Goal: Information Seeking & Learning: Learn about a topic

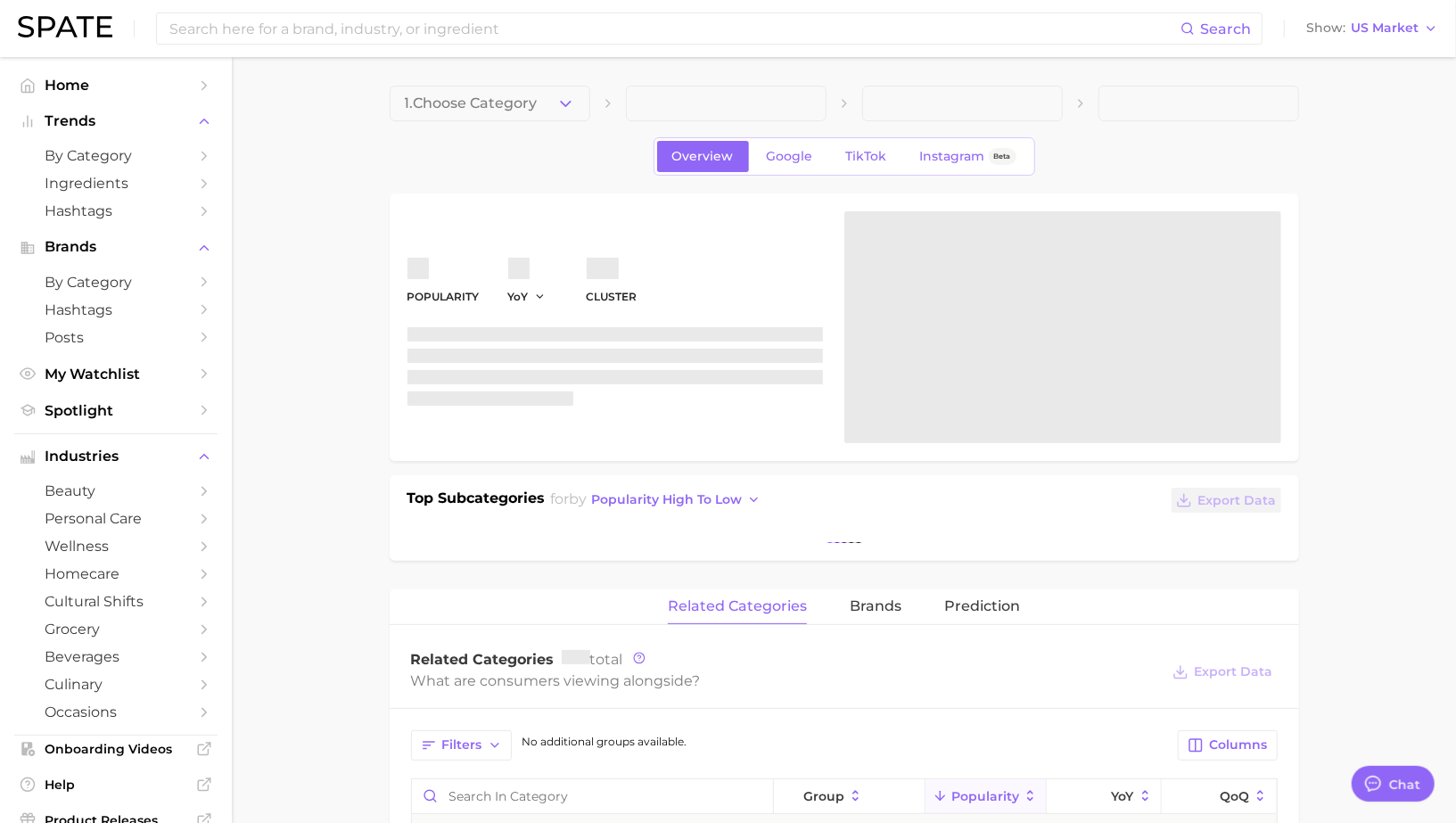
type textarea "x"
click at [465, 39] on input at bounding box center [674, 29] width 1013 height 31
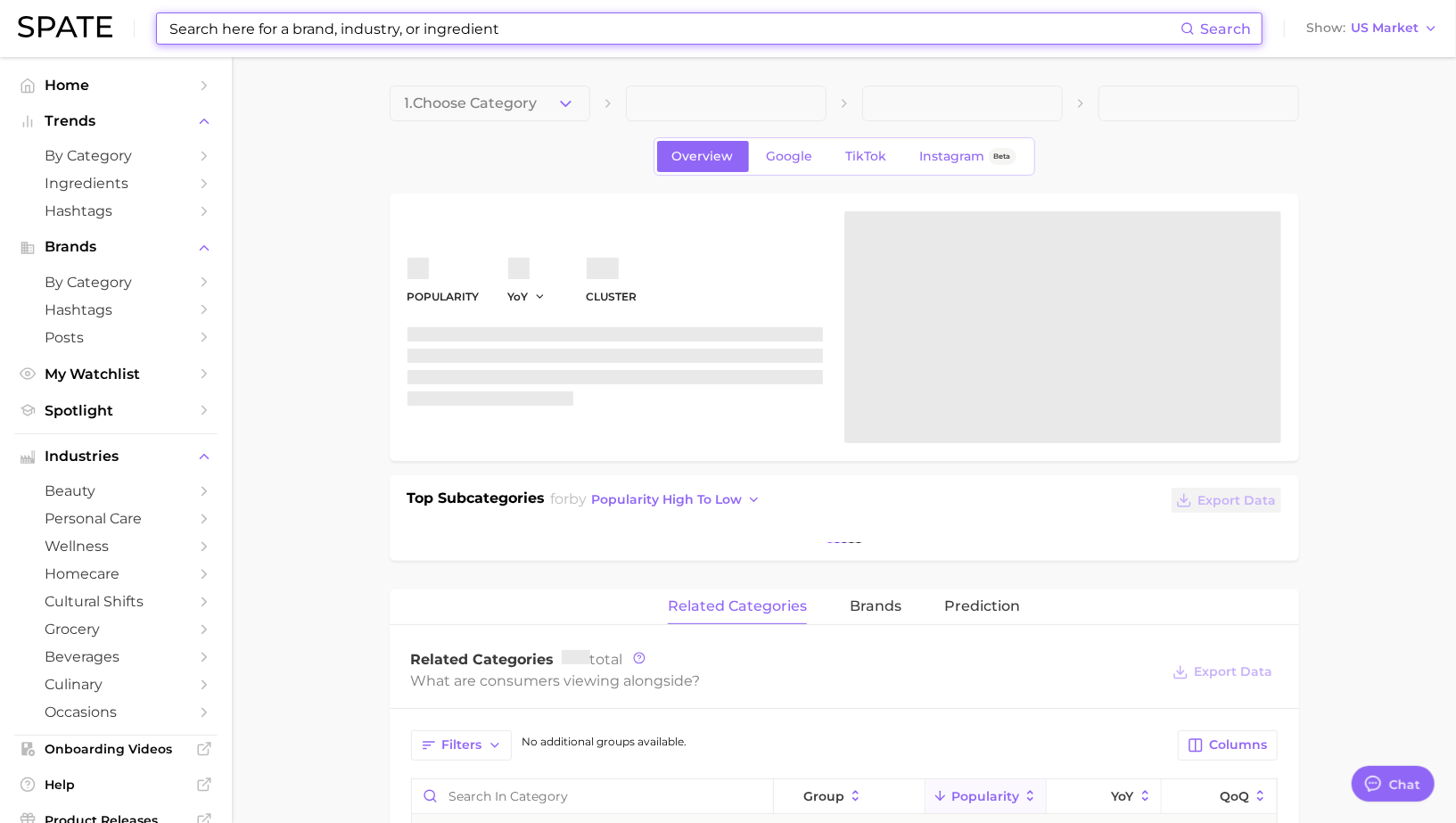
scroll to position [1727, 0]
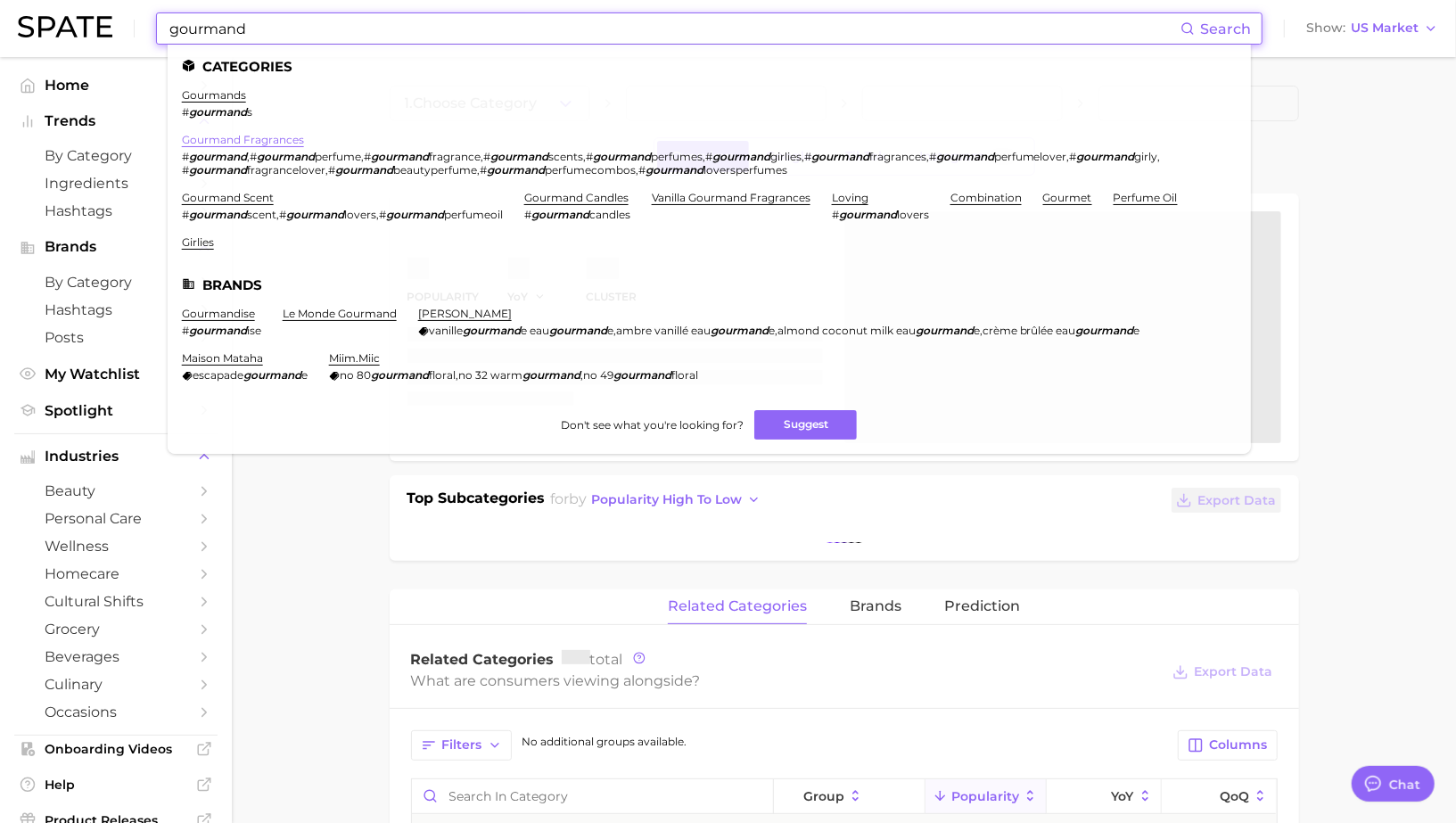
type input "gourmand"
click at [246, 133] on link "gourmand fragrances" at bounding box center [242, 139] width 122 height 14
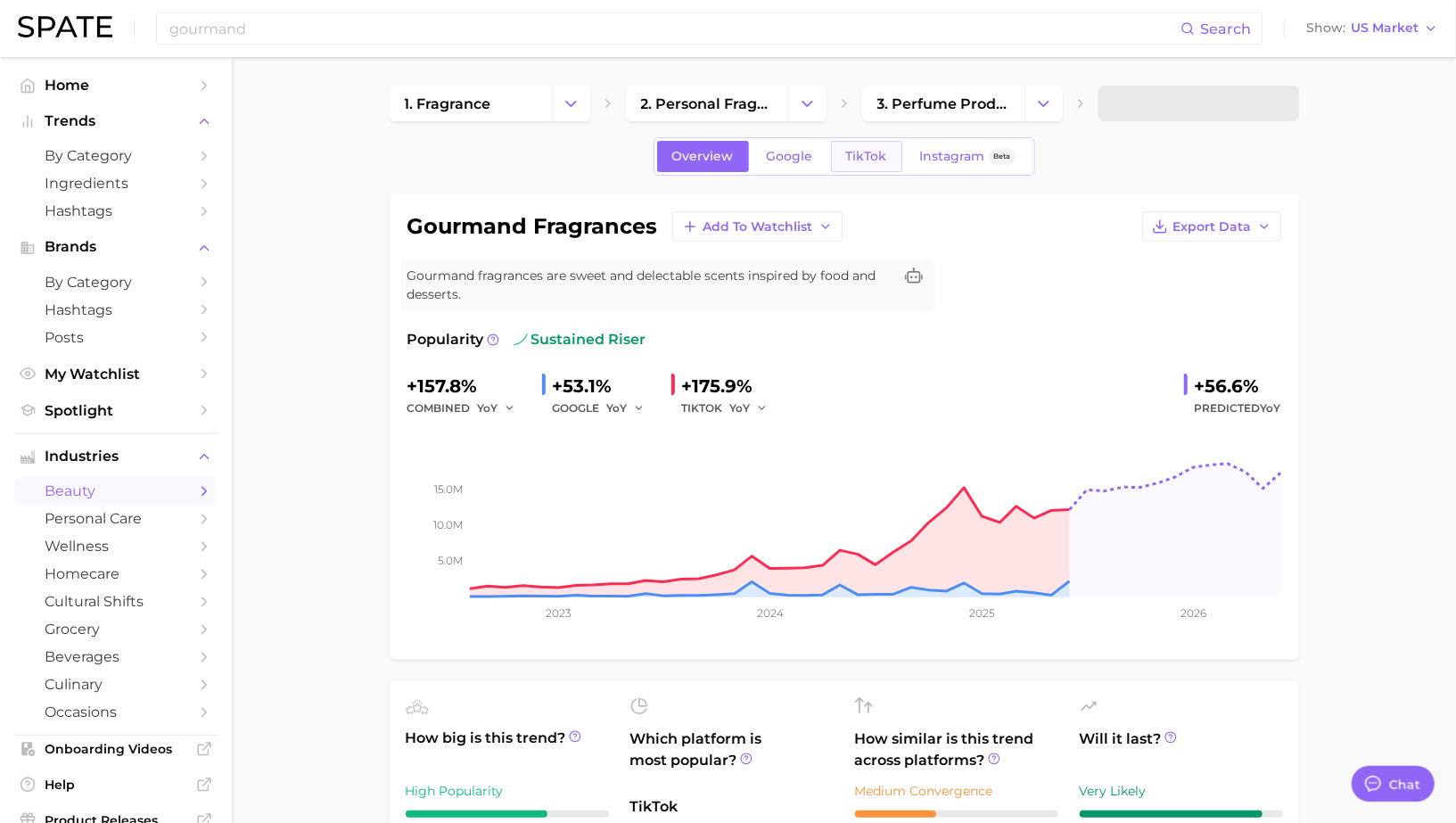
type textarea "x"
click at [846, 152] on span "TikTok" at bounding box center [866, 156] width 41 height 15
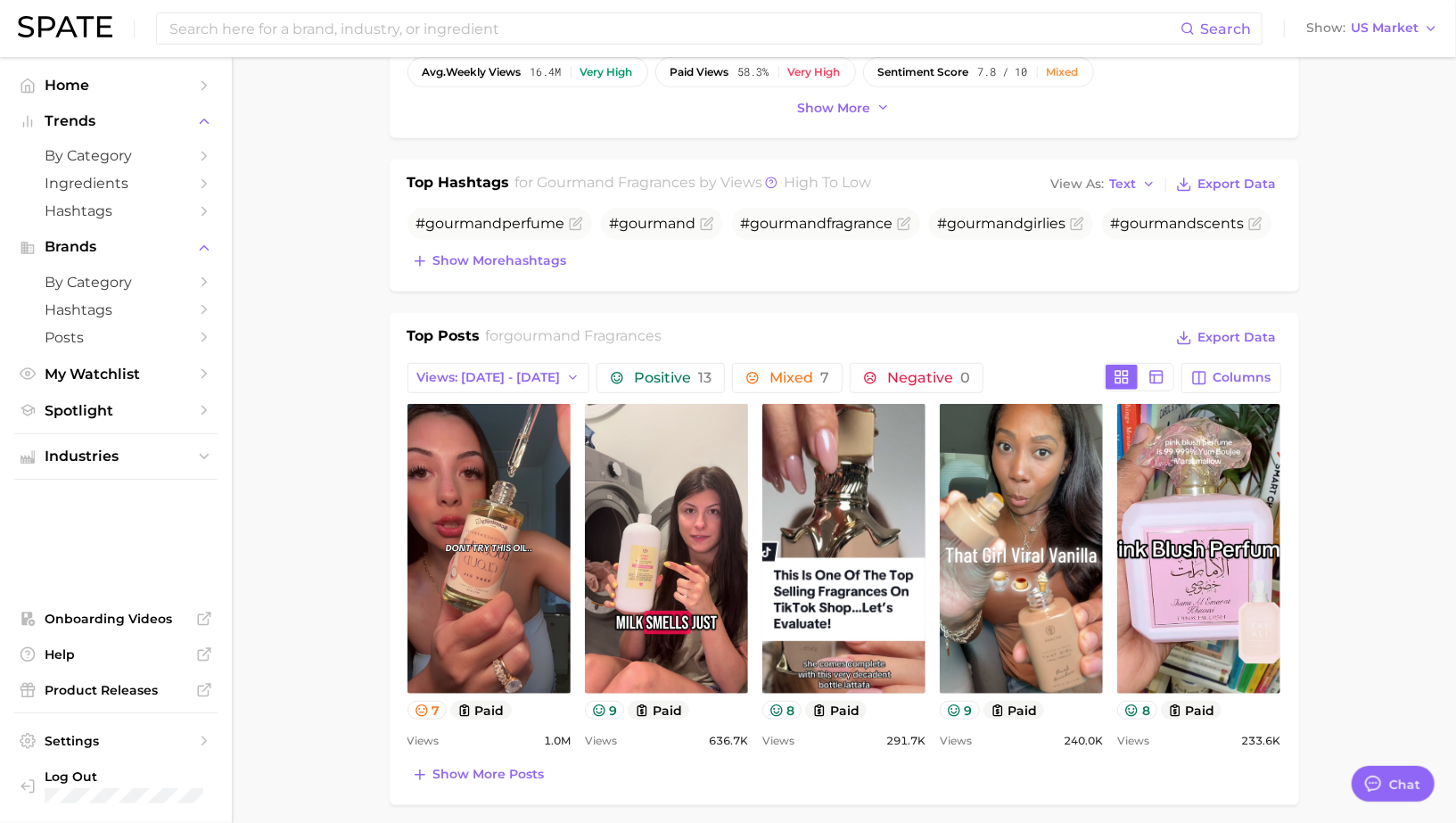
scroll to position [626, 0]
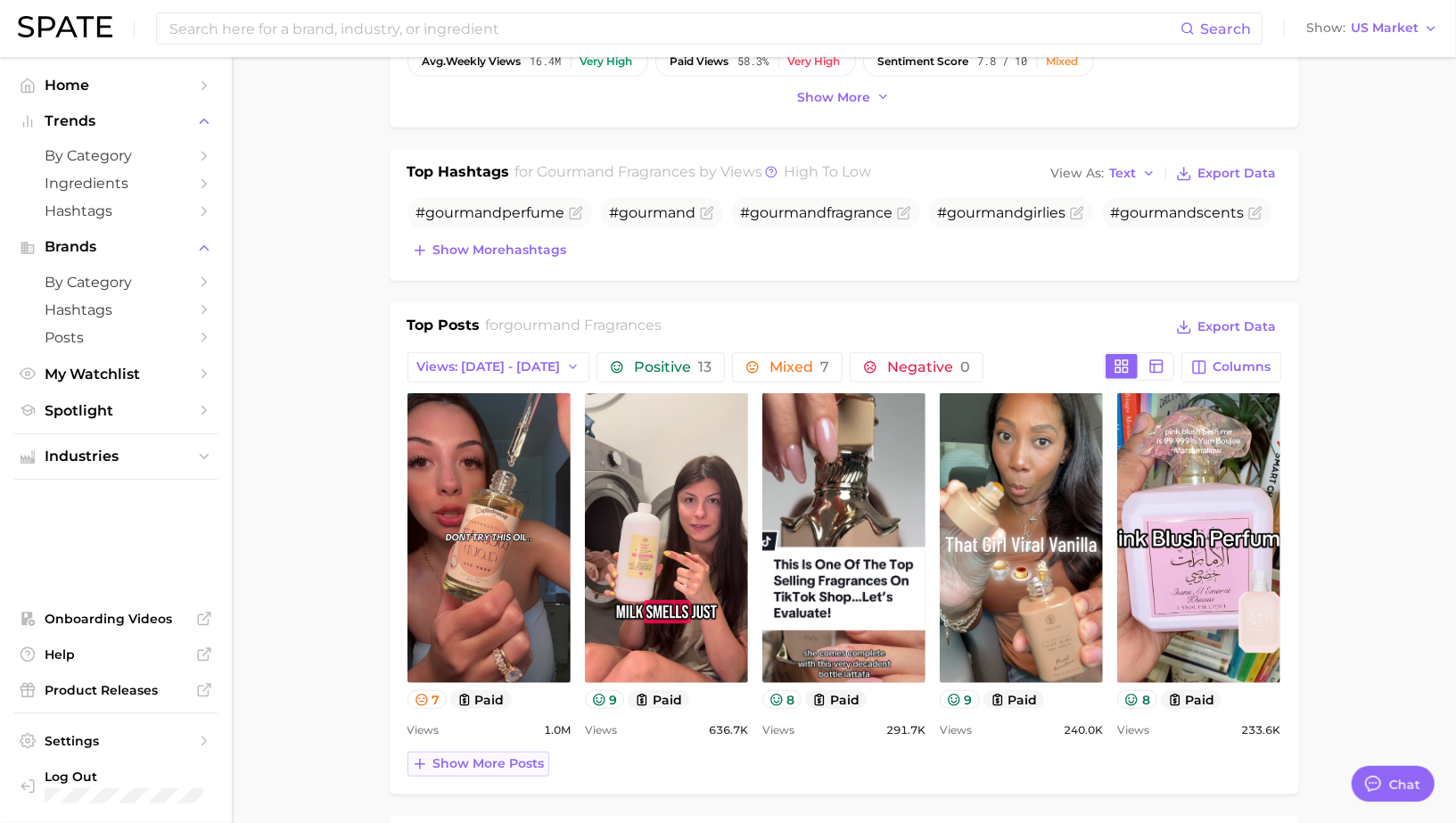
click at [480, 760] on span "Show more posts" at bounding box center [489, 763] width 111 height 15
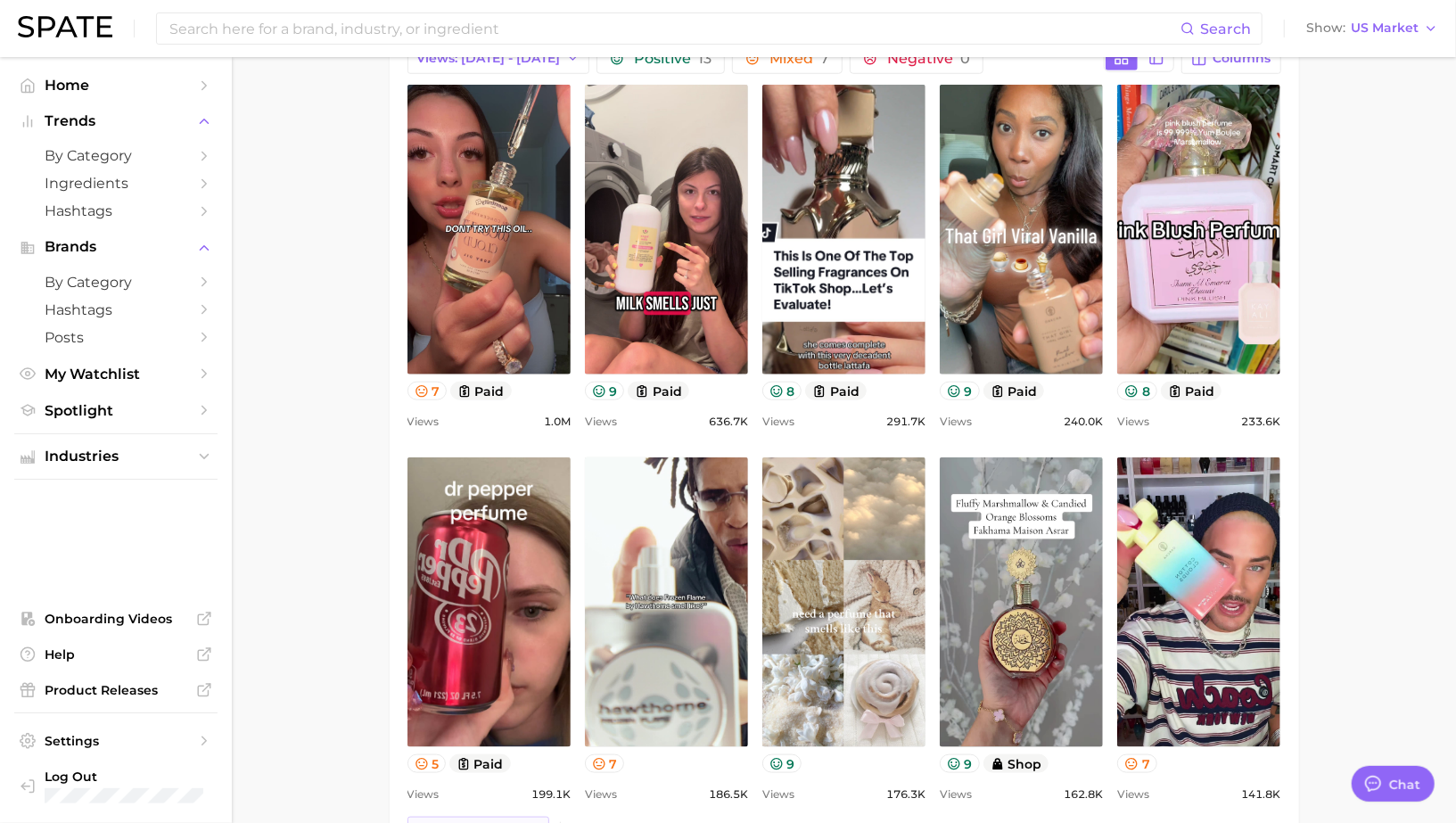
scroll to position [0, 0]
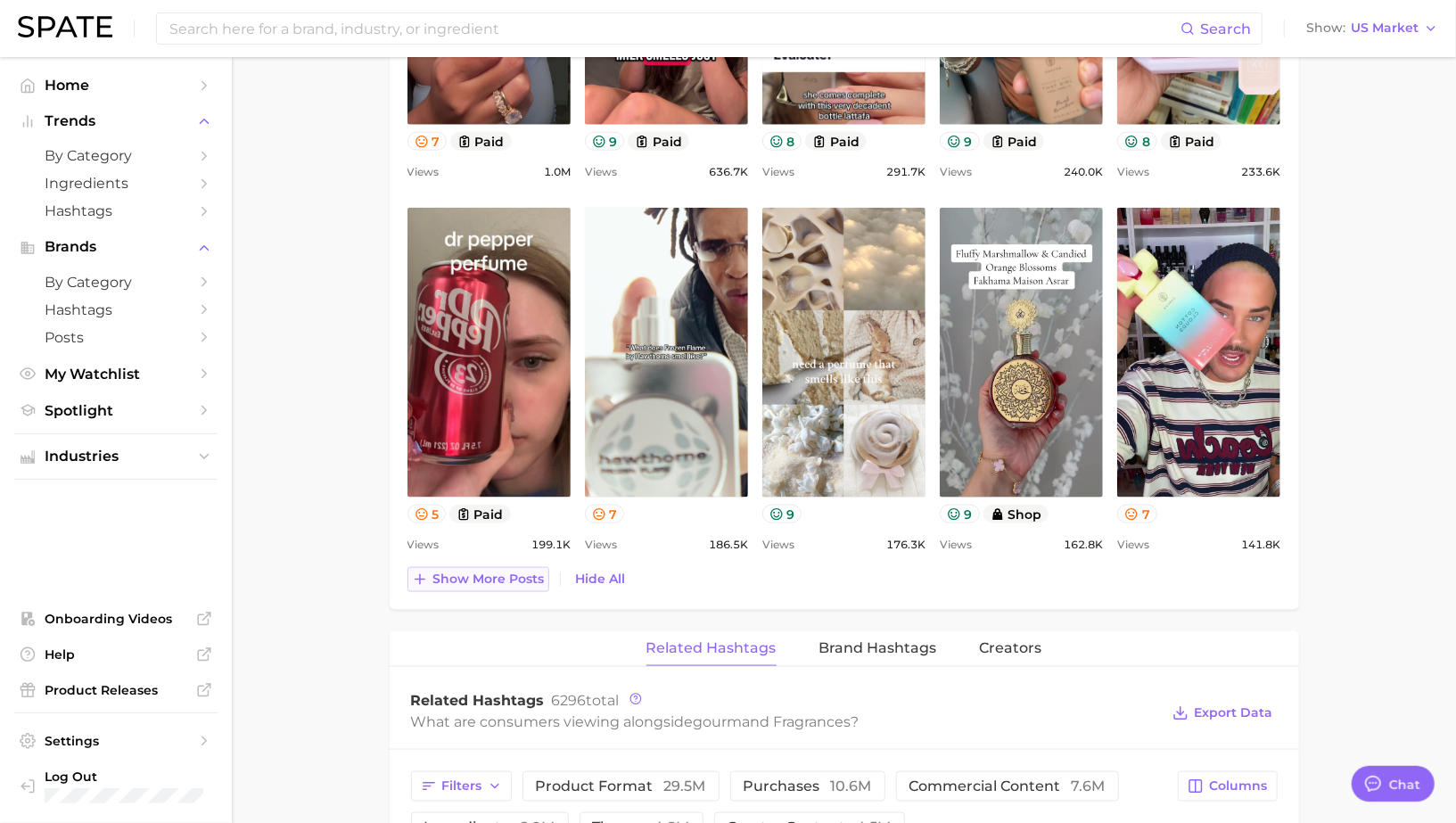
click at [512, 572] on span "Show more posts" at bounding box center [489, 579] width 111 height 15
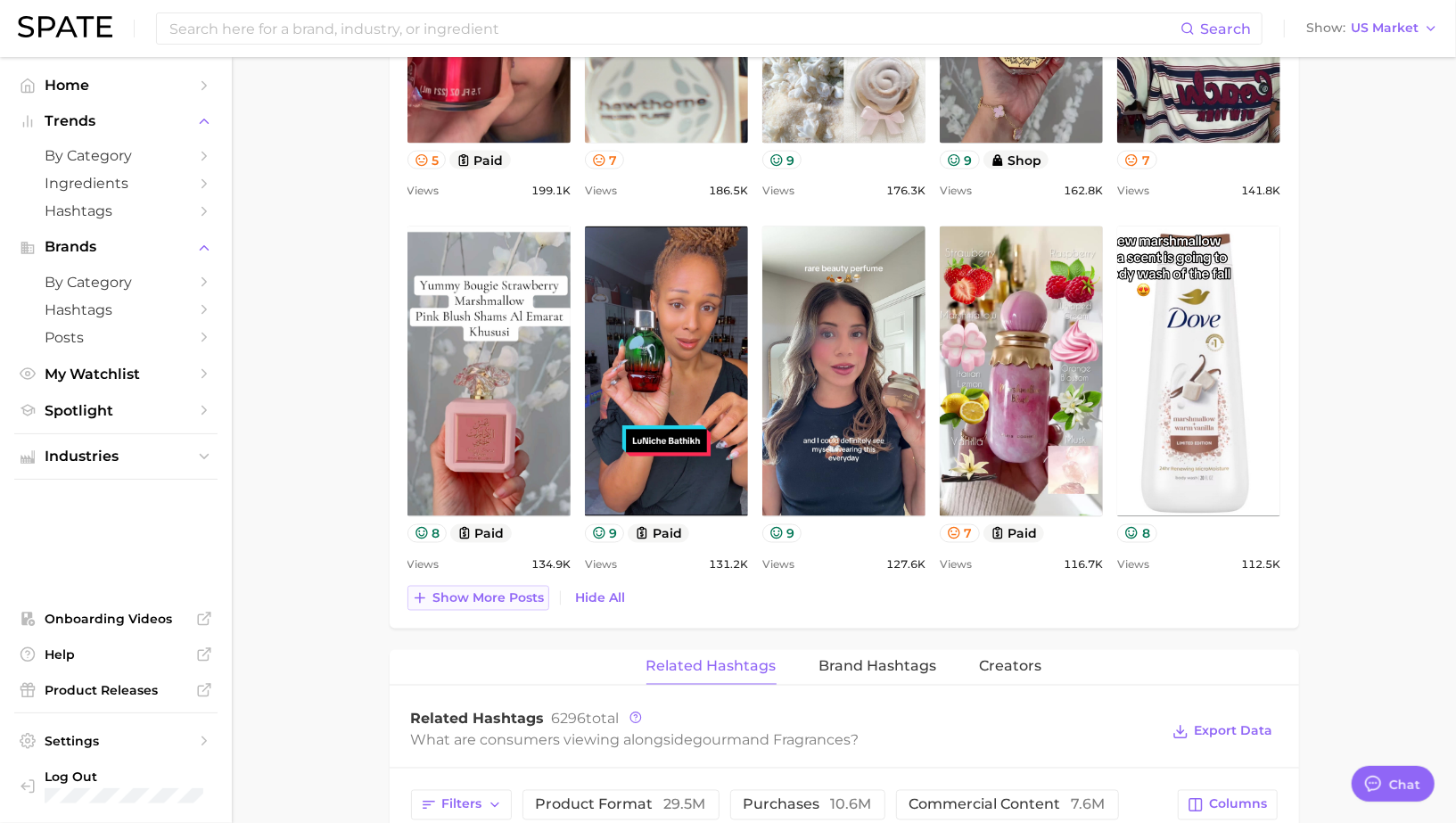
scroll to position [1547, 0]
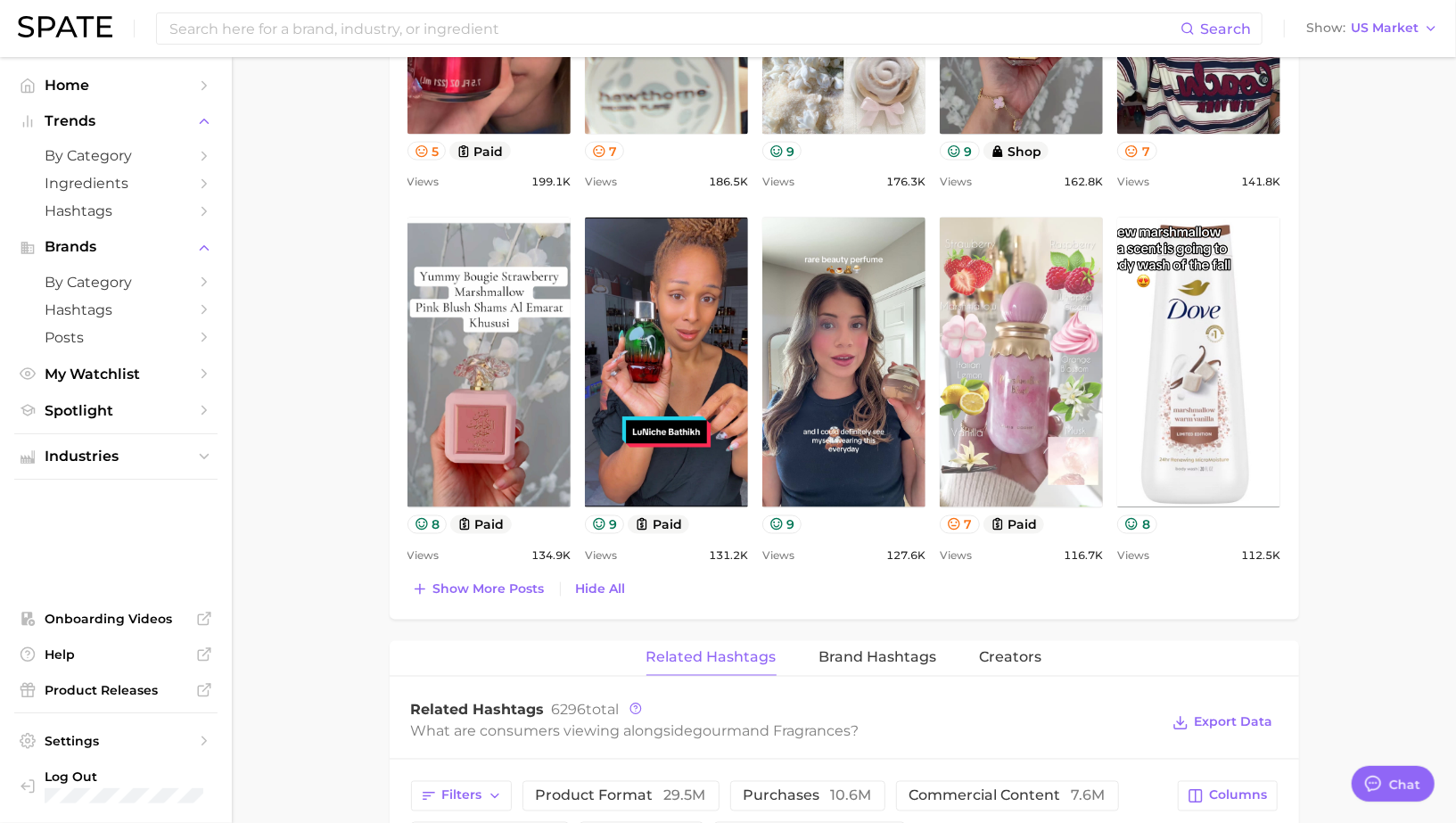
click at [957, 388] on link "view post on TikTok" at bounding box center [1021, 362] width 163 height 290
